Goal: Information Seeking & Learning: Learn about a topic

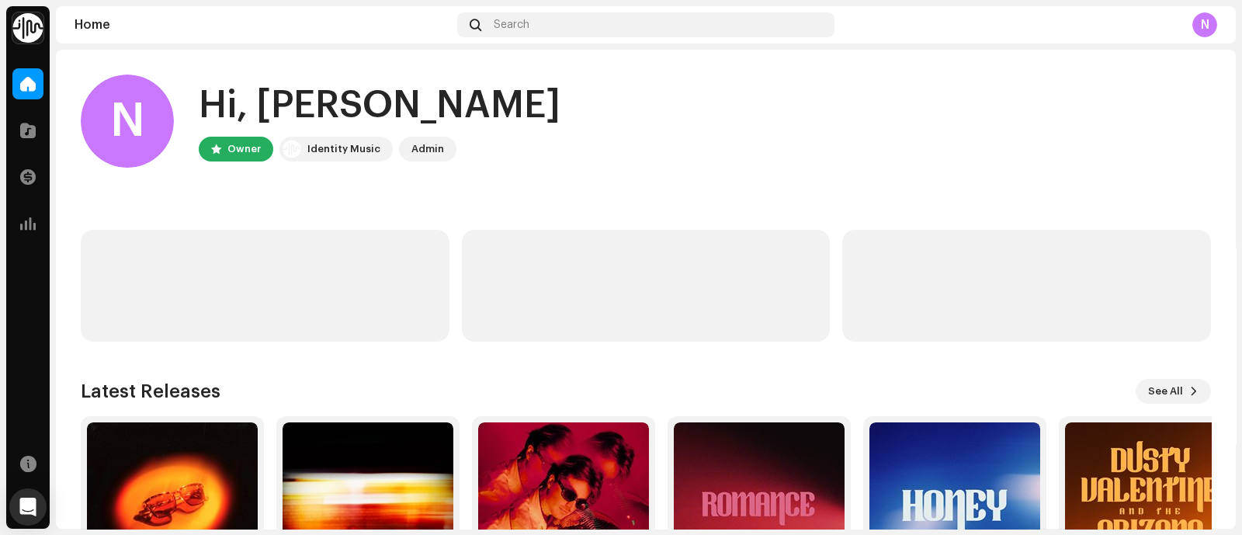
scroll to position [135, 0]
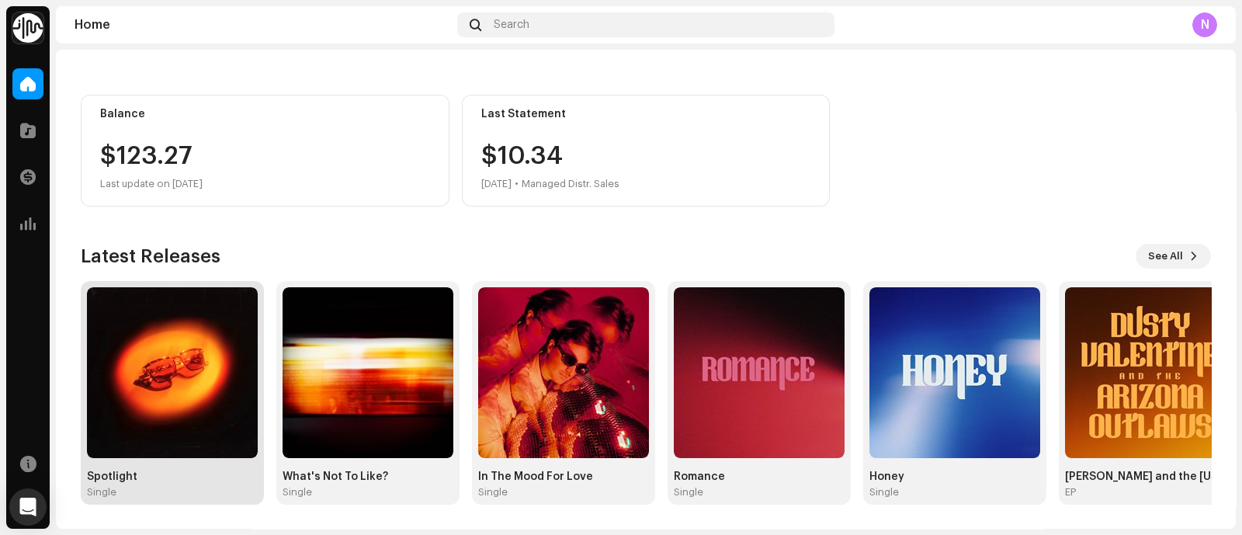
click at [160, 419] on img at bounding box center [172, 372] width 171 height 171
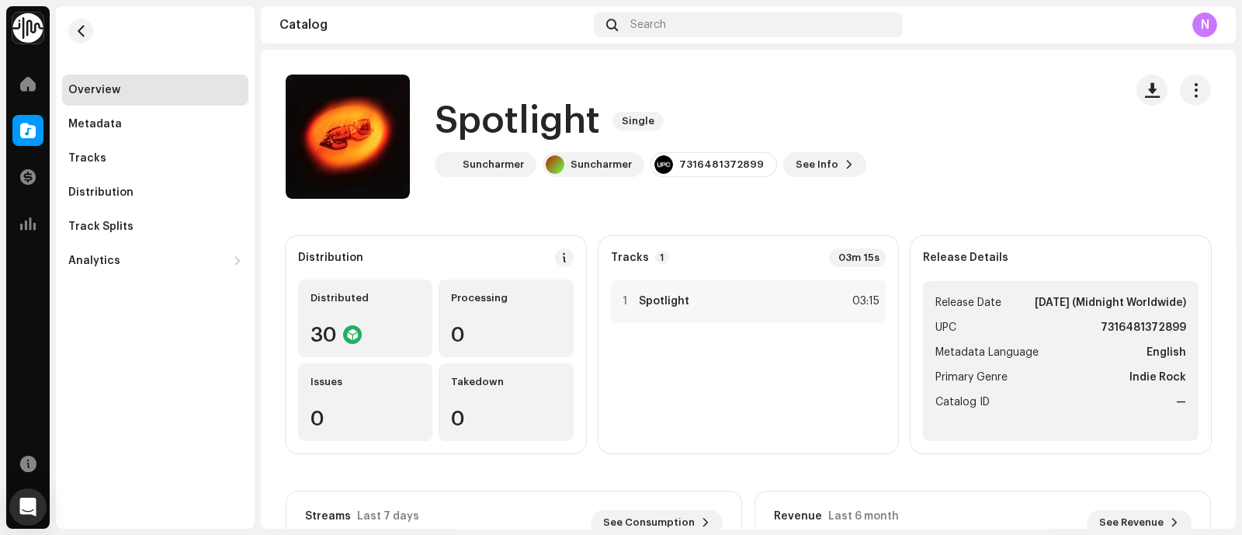
click at [1114, 335] on ul "Release Date [DATE] (Midnight Worldwide) UPC 7316481372899 Metadata Language En…" at bounding box center [1061, 361] width 276 height 160
copy strong "7316481372899"
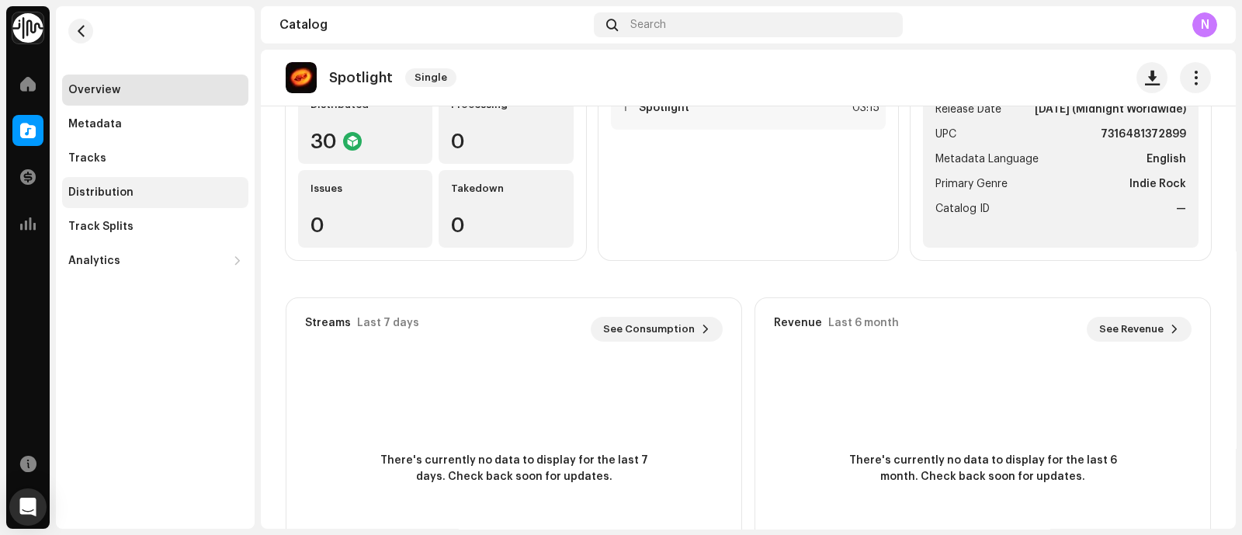
click at [89, 196] on div "Distribution" at bounding box center [100, 192] width 65 height 12
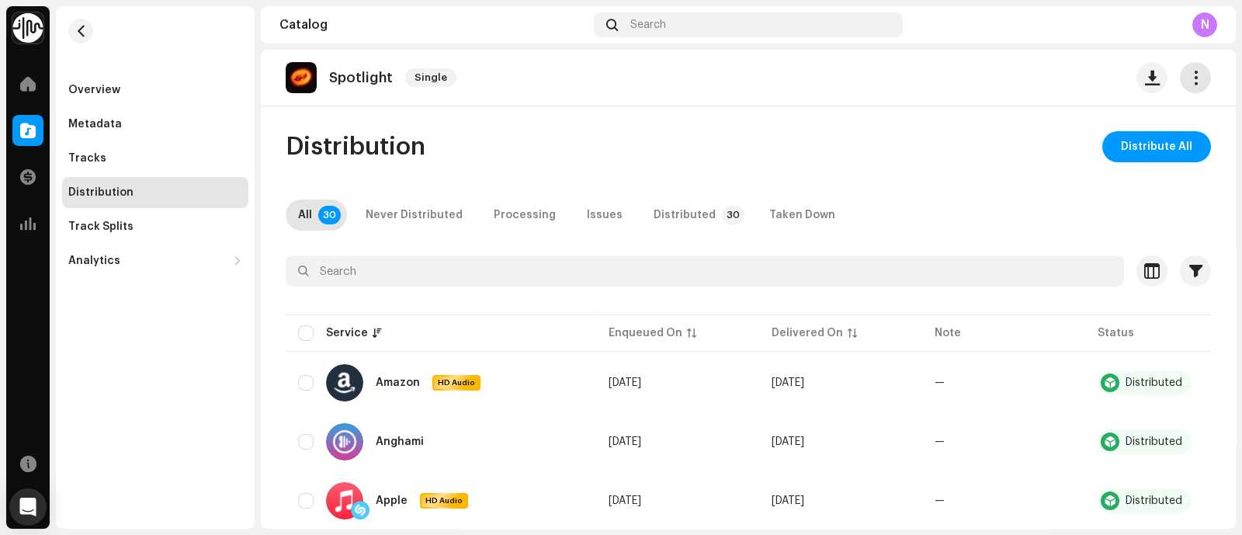
click at [1189, 75] on span "button" at bounding box center [1196, 77] width 15 height 12
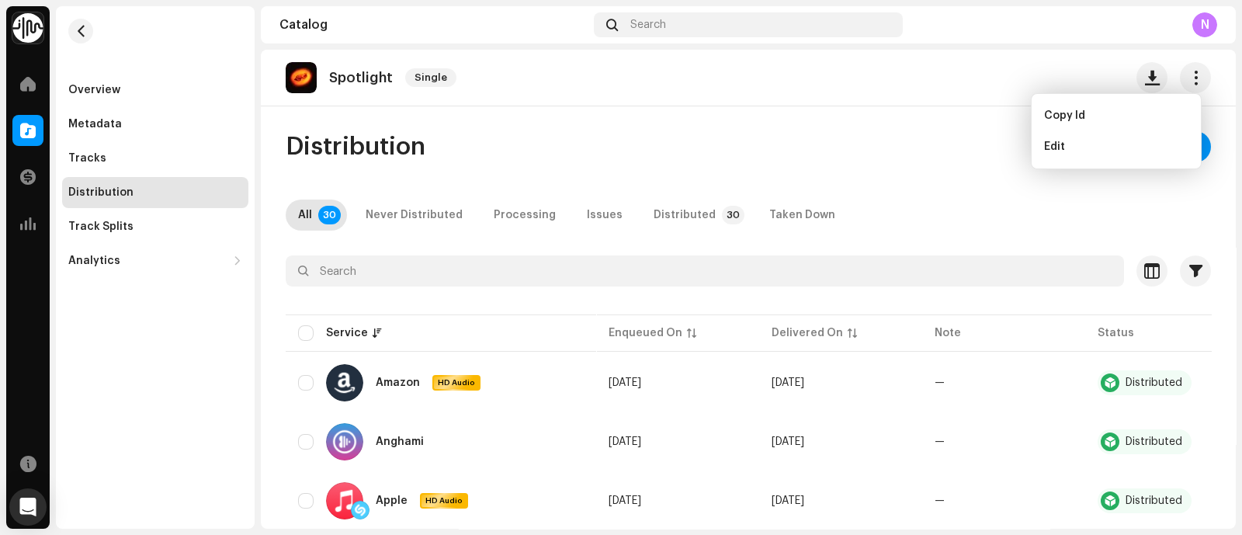
drag, startPoint x: 831, startPoint y: 161, endPoint x: 596, endPoint y: 161, distance: 235.3
click at [830, 161] on div "Distribution Distribute All" at bounding box center [748, 146] width 925 height 31
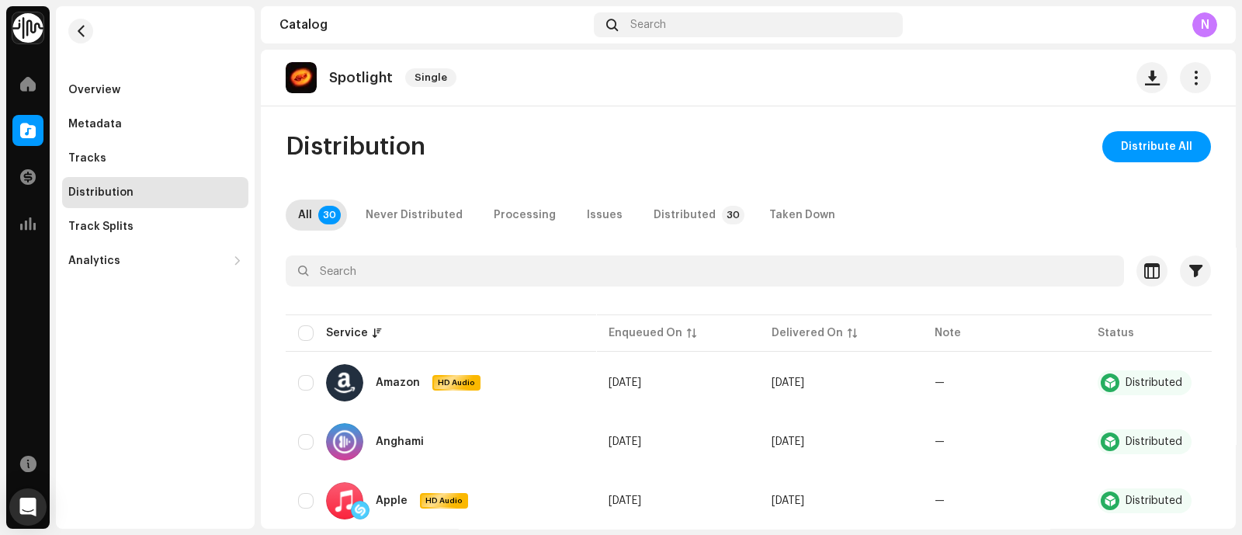
click at [358, 80] on p "Spotlight" at bounding box center [361, 78] width 64 height 16
click at [291, 81] on img at bounding box center [301, 77] width 31 height 31
click at [91, 90] on div "Overview" at bounding box center [94, 90] width 52 height 12
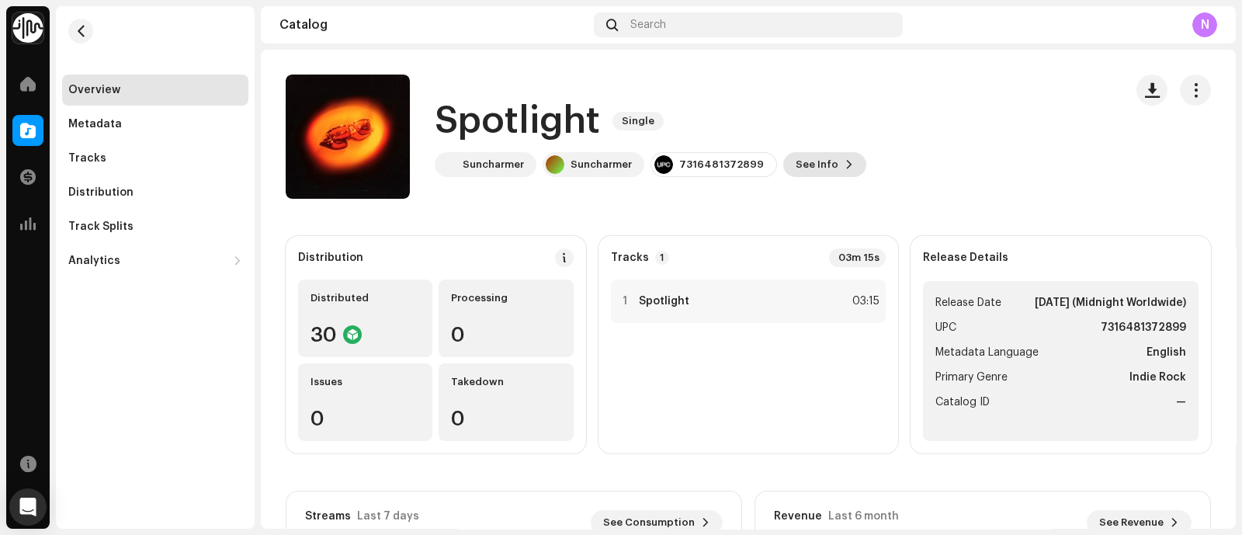
click at [809, 164] on span "See Info" at bounding box center [817, 164] width 43 height 31
click at [998, 134] on div "Spotlight 3044613 Metadata Distribution Metadata Language English Release Title…" at bounding box center [621, 267] width 1242 height 535
click at [1180, 91] on button "button" at bounding box center [1195, 90] width 31 height 31
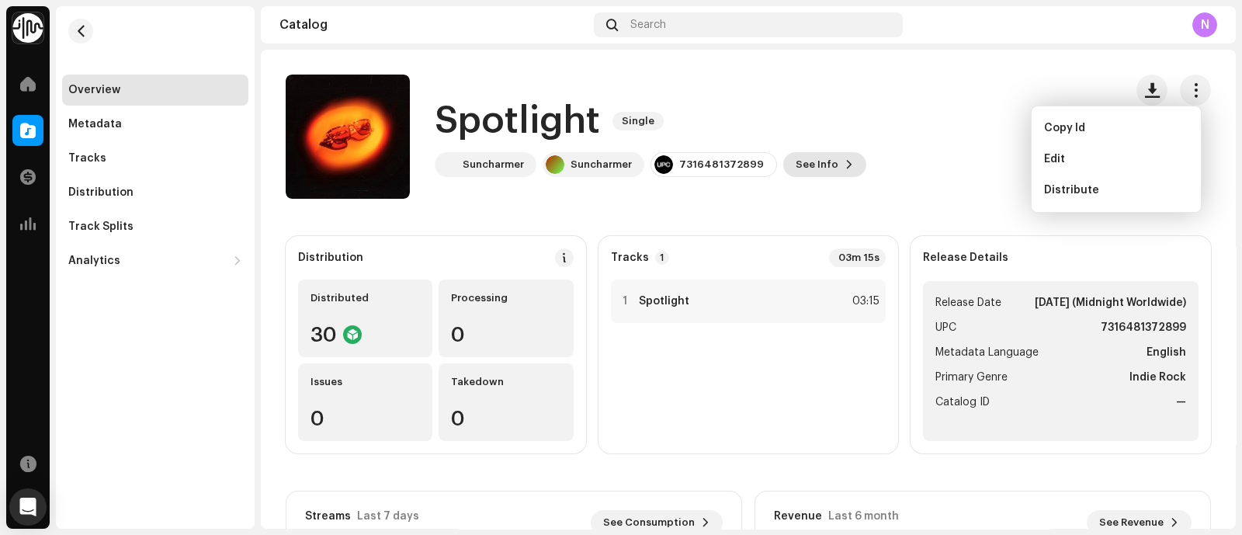
click at [796, 174] on span "See Info" at bounding box center [817, 164] width 43 height 31
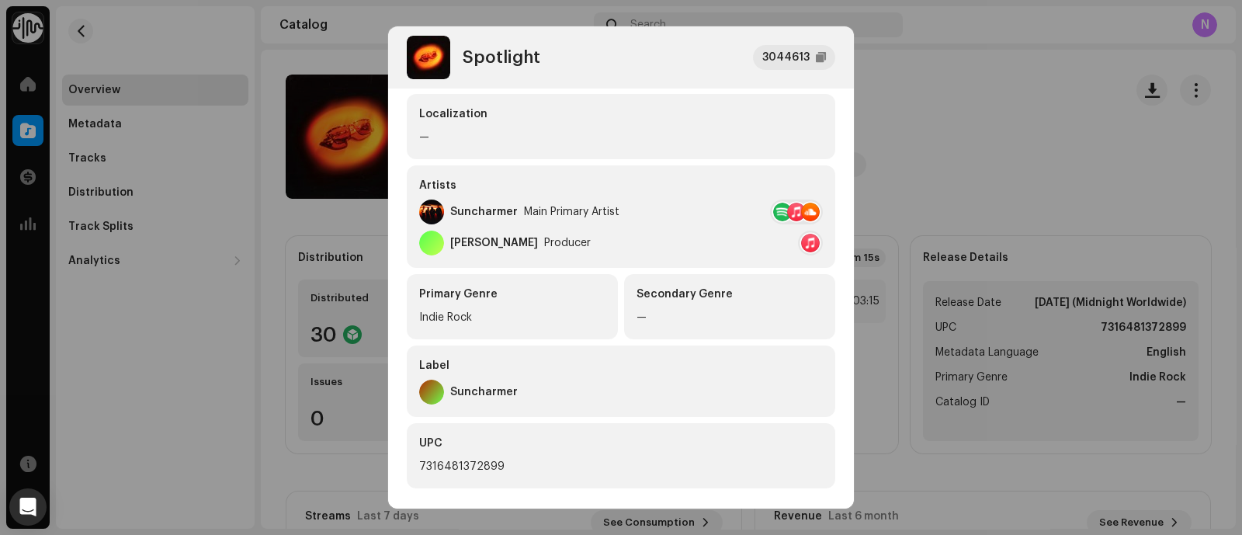
scroll to position [352, 0]
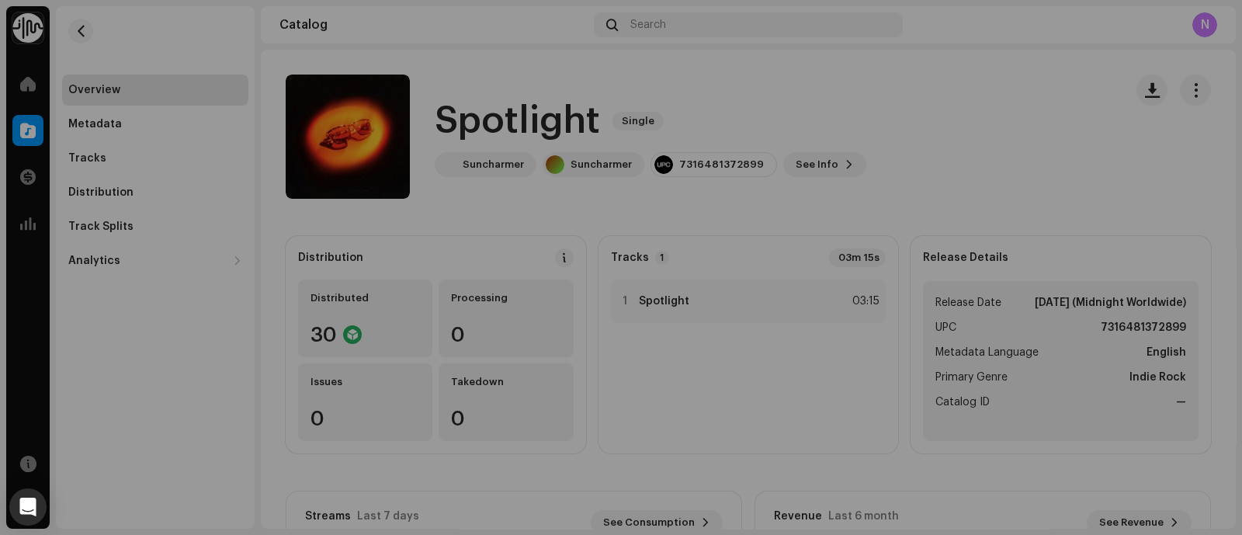
click at [931, 123] on div "Spotlight 3044613 Metadata Distribution Metadata Language English Release Title…" at bounding box center [621, 267] width 1242 height 535
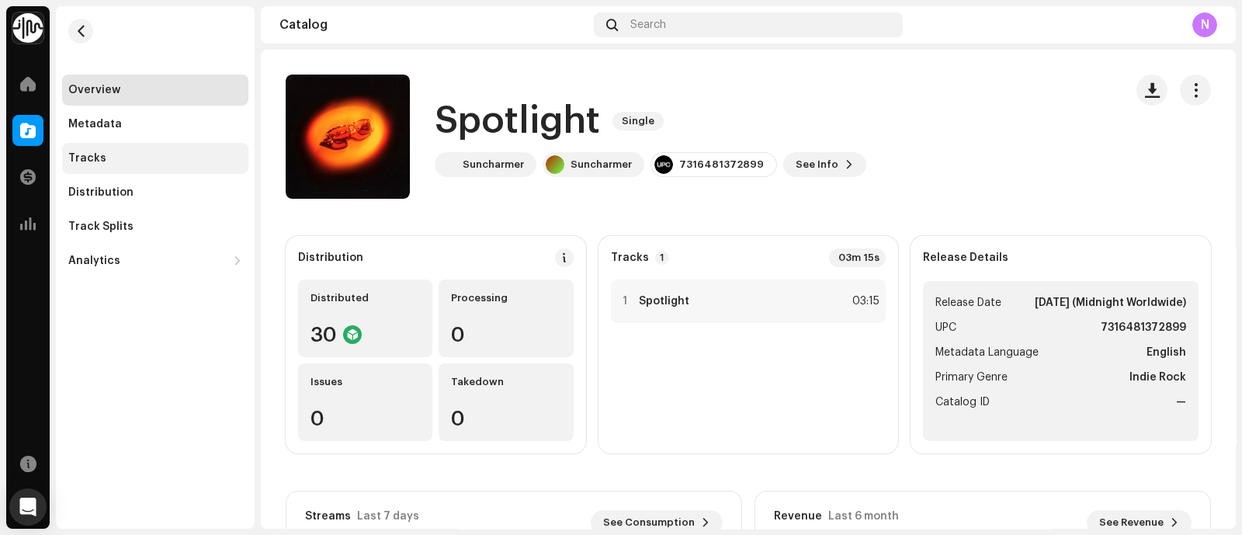
click at [88, 150] on div "Tracks" at bounding box center [155, 158] width 186 height 31
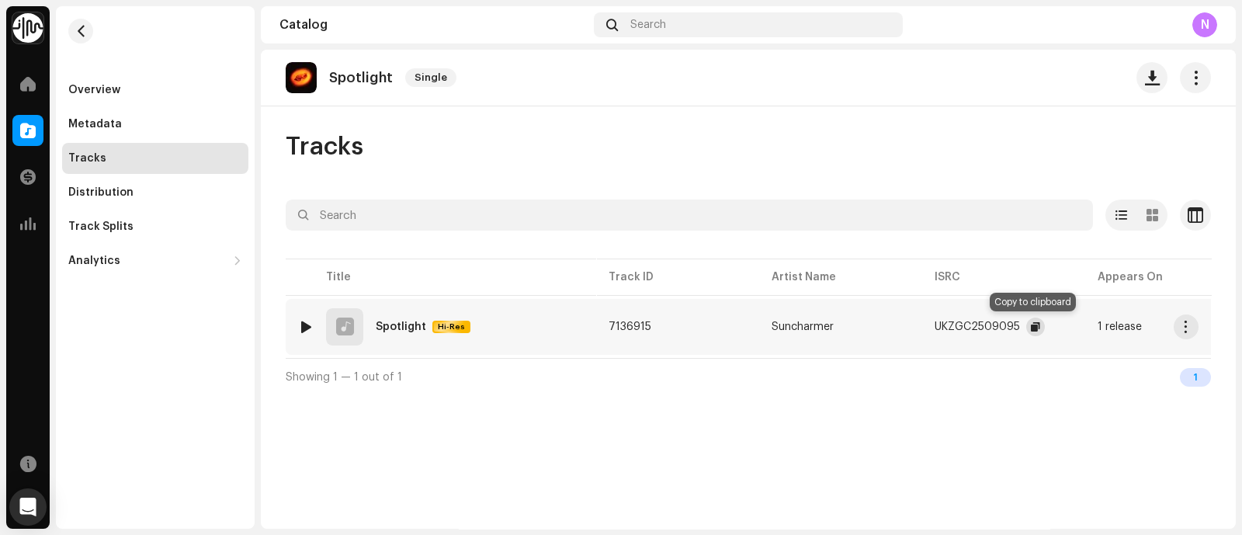
click at [1033, 328] on span "button" at bounding box center [1035, 327] width 9 height 12
